Goal: Entertainment & Leisure: Consume media (video, audio)

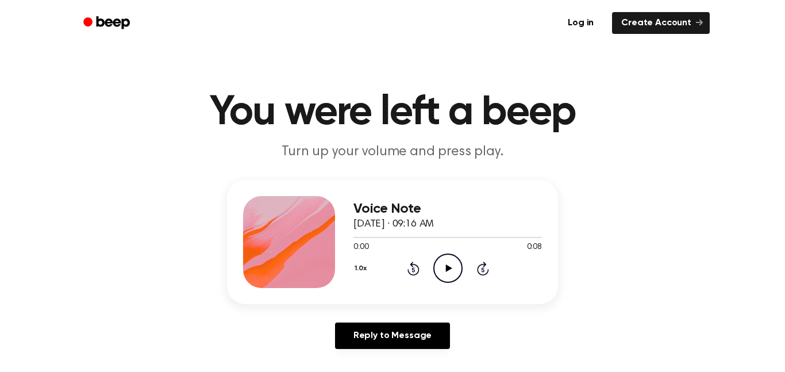
click at [446, 271] on icon "Play Audio" at bounding box center [447, 268] width 29 height 29
click at [443, 276] on icon "Play Audio" at bounding box center [447, 268] width 29 height 29
click at [447, 277] on icon "Play Audio" at bounding box center [447, 268] width 29 height 29
click at [442, 277] on icon "Play Audio" at bounding box center [447, 268] width 29 height 29
click at [451, 261] on icon "Play Audio" at bounding box center [447, 268] width 29 height 29
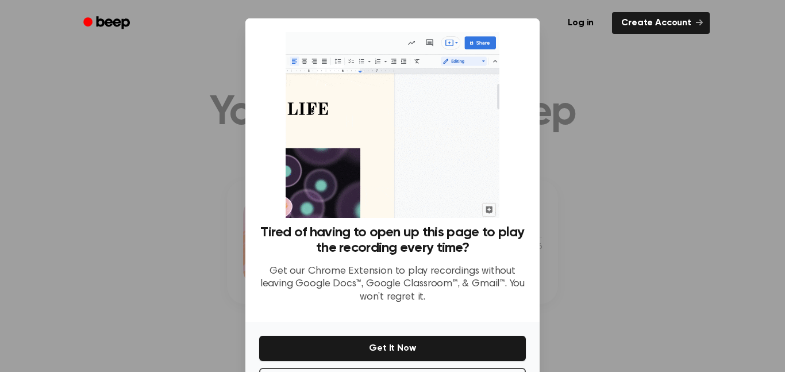
scroll to position [47, 0]
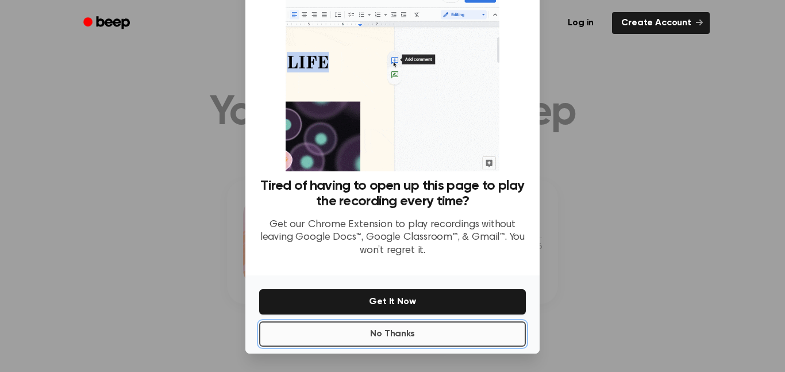
click at [415, 335] on button "No Thanks" at bounding box center [392, 333] width 267 height 25
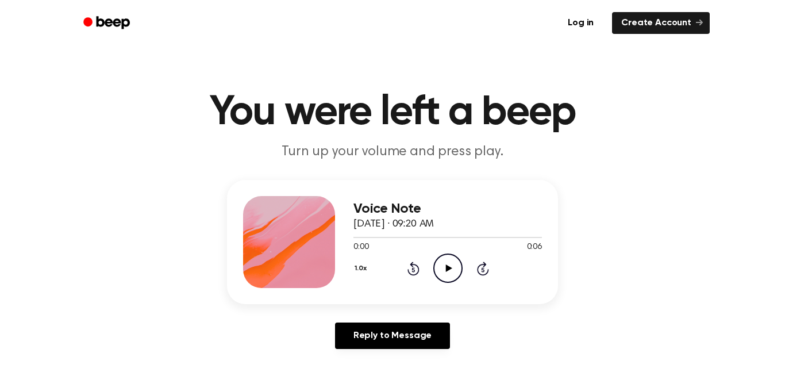
click at [444, 268] on icon "Play Audio" at bounding box center [447, 268] width 29 height 29
click at [442, 264] on icon "Play Audio" at bounding box center [447, 268] width 29 height 29
click at [450, 276] on icon "Play Audio" at bounding box center [447, 268] width 29 height 29
click at [433, 262] on icon "Play Audio" at bounding box center [447, 268] width 29 height 29
click at [448, 256] on icon "Play Audio" at bounding box center [447, 268] width 29 height 29
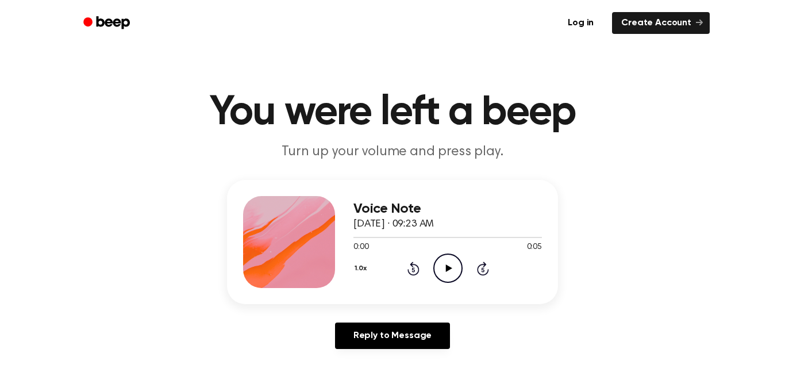
click at [454, 271] on icon "Play Audio" at bounding box center [447, 268] width 29 height 29
click at [450, 256] on icon "Play Audio" at bounding box center [447, 268] width 29 height 29
